Goal: Use online tool/utility

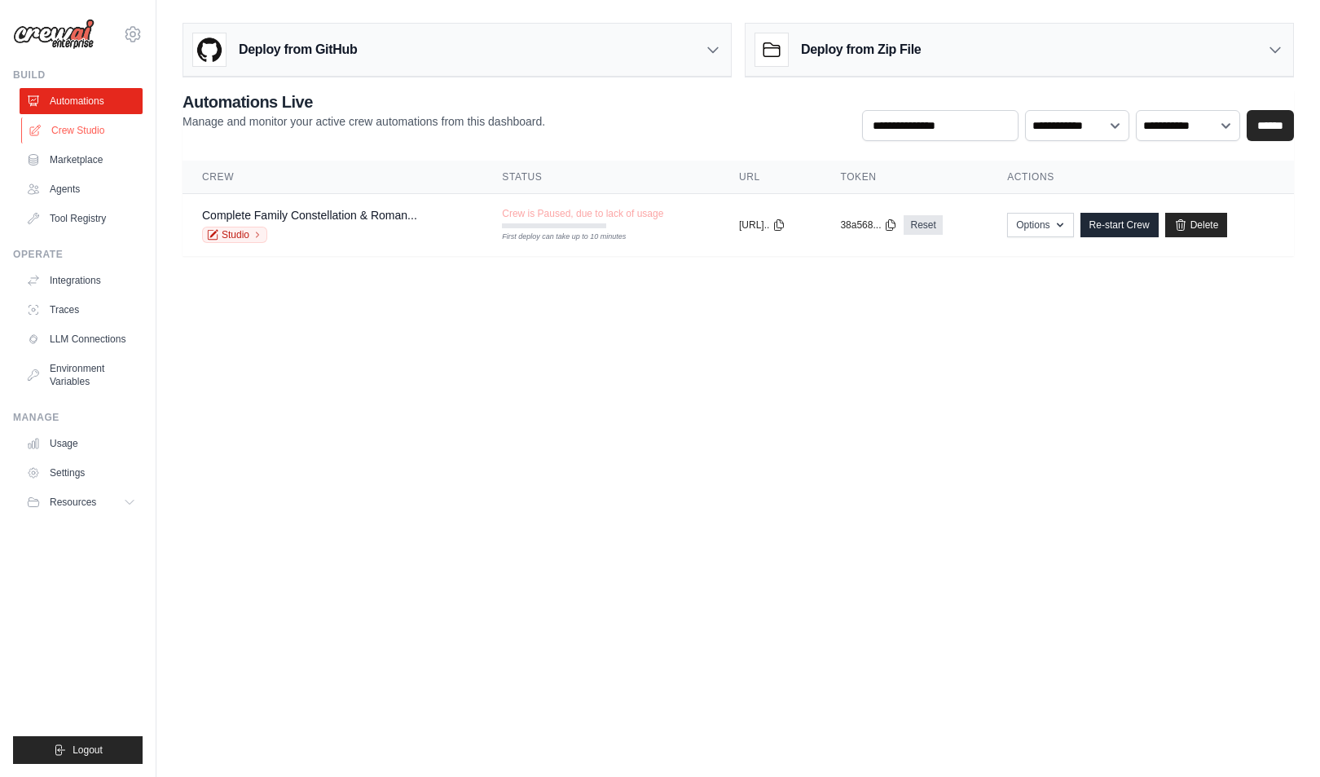
click at [91, 117] on link "Crew Studio" at bounding box center [82, 130] width 123 height 26
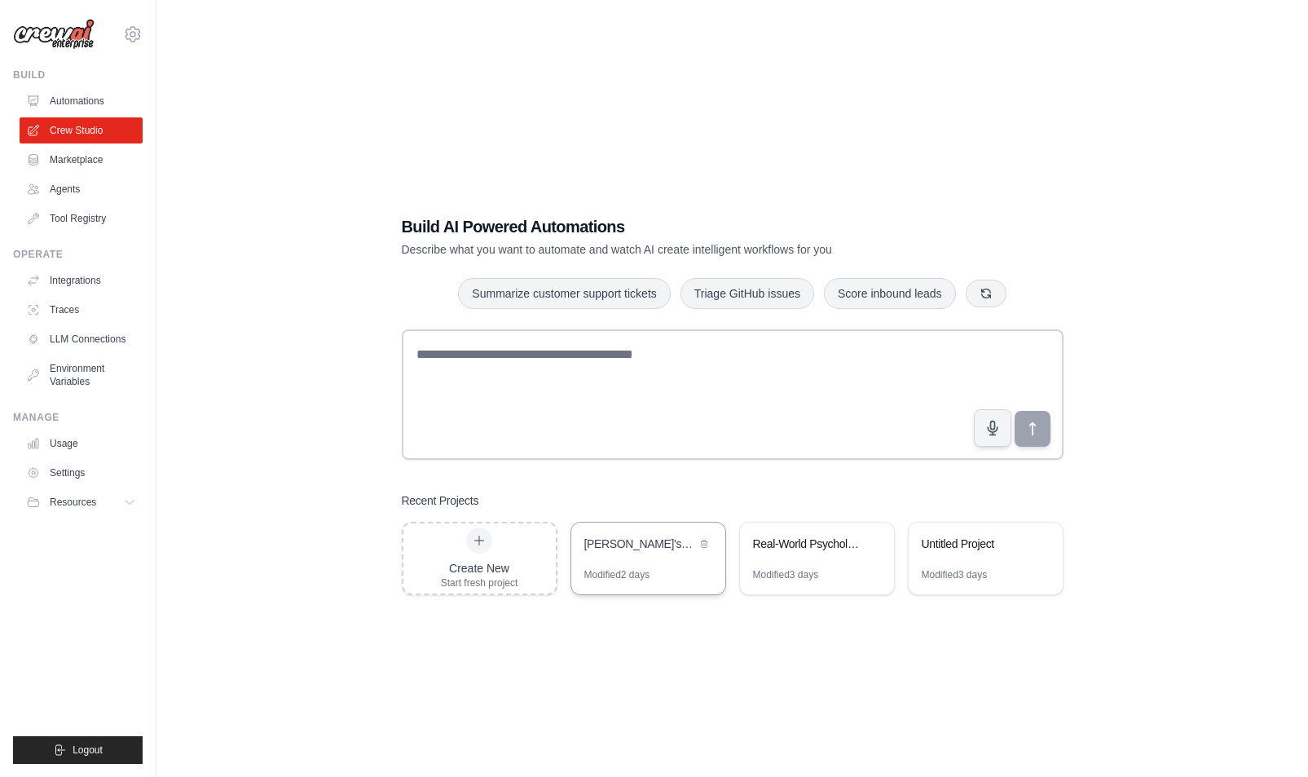
click at [630, 562] on div "[PERSON_NAME]'s Complete Response Analysis System" at bounding box center [648, 545] width 154 height 46
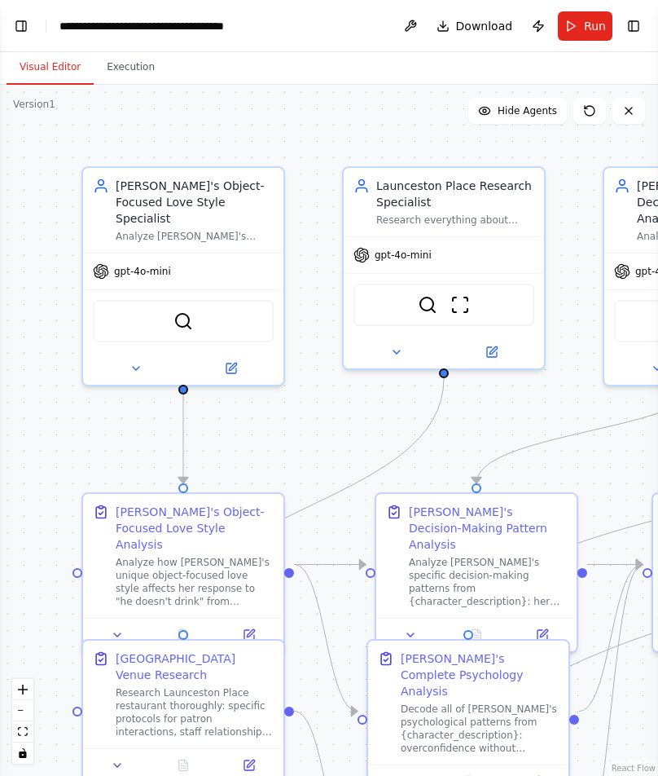
scroll to position [45746, 0]
click at [24, 24] on button "Toggle Left Sidebar" at bounding box center [21, 26] width 23 height 23
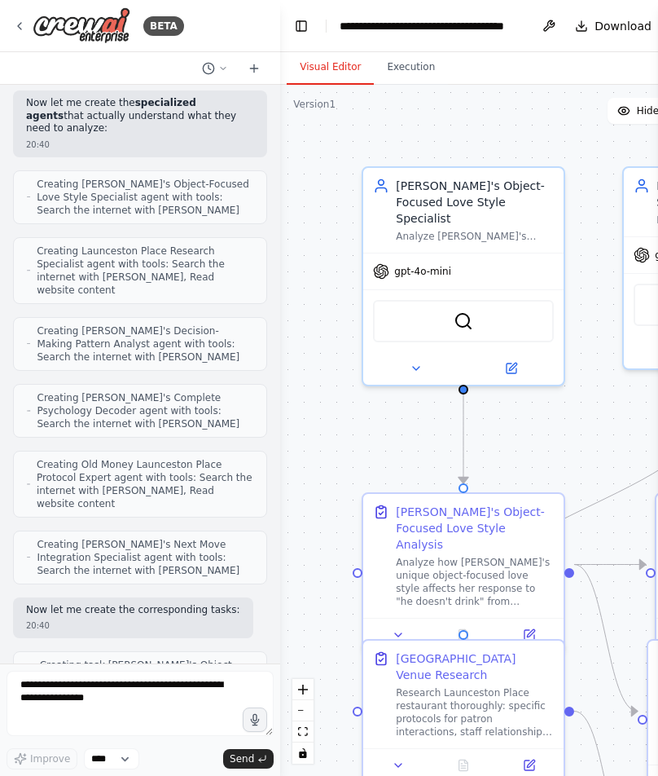
click at [267, 636] on div "Hello! I'm the CrewAI assistant. What kind of automation do you want to build? …" at bounding box center [140, 374] width 280 height 579
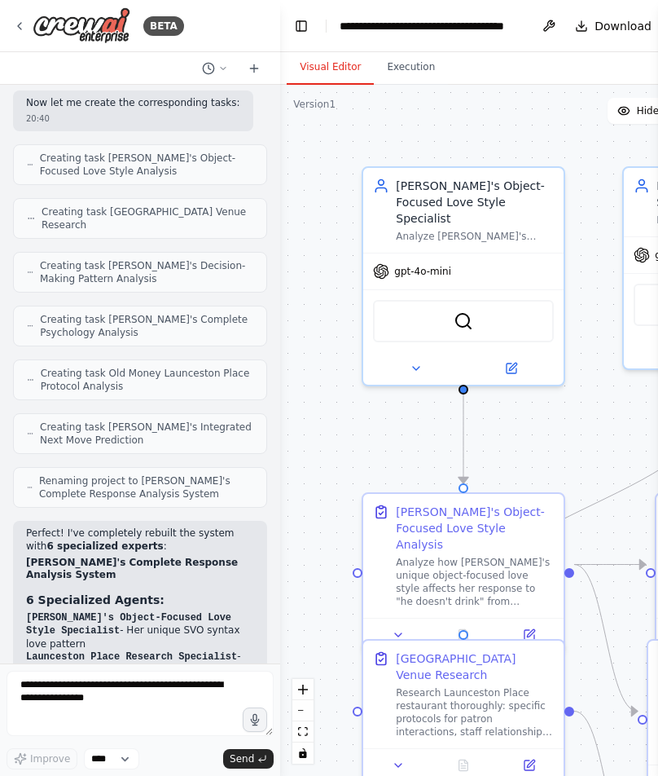
scroll to position [46591, 0]
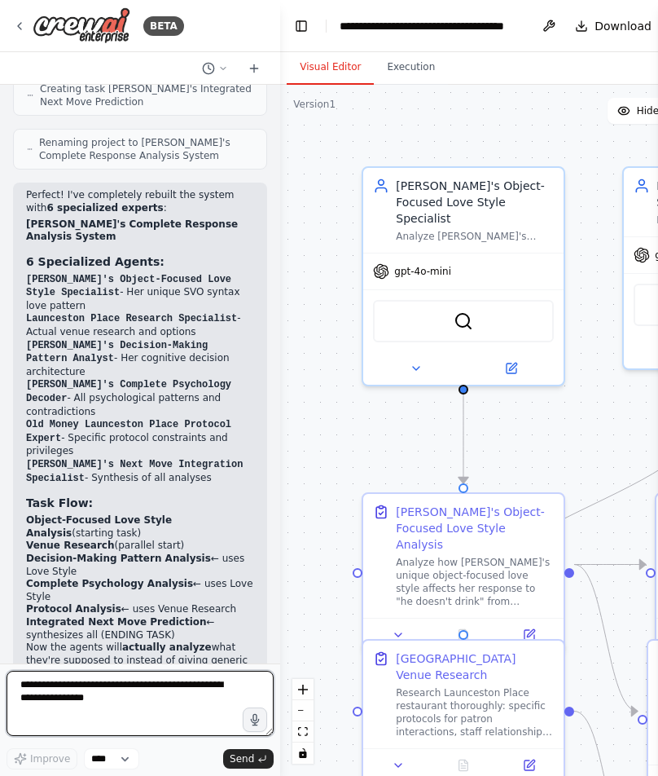
click at [196, 679] on textarea at bounding box center [140, 703] width 267 height 65
type textarea "**********"
